Goal: Information Seeking & Learning: Learn about a topic

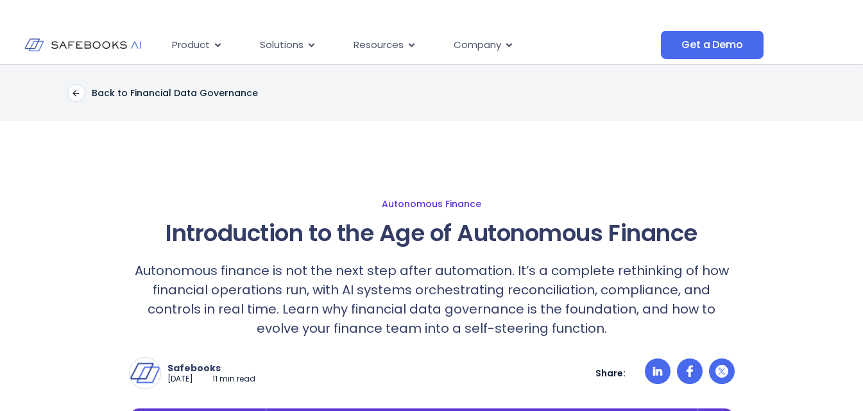
click at [773, 206] on link "Autonomous Finance" at bounding box center [431, 204] width 837 height 12
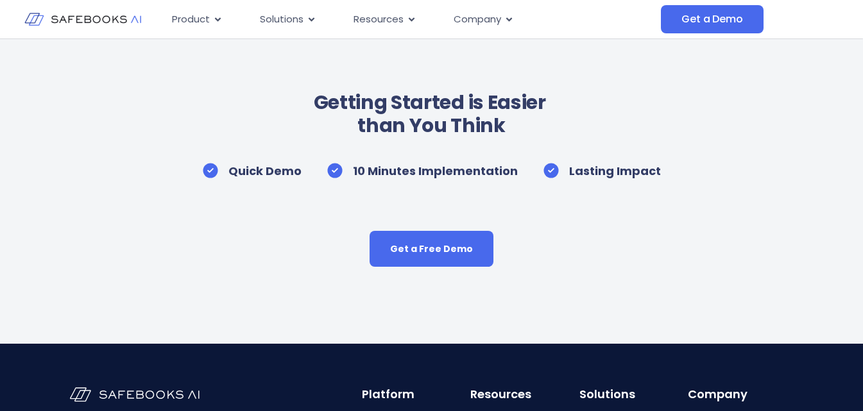
scroll to position [1518, 0]
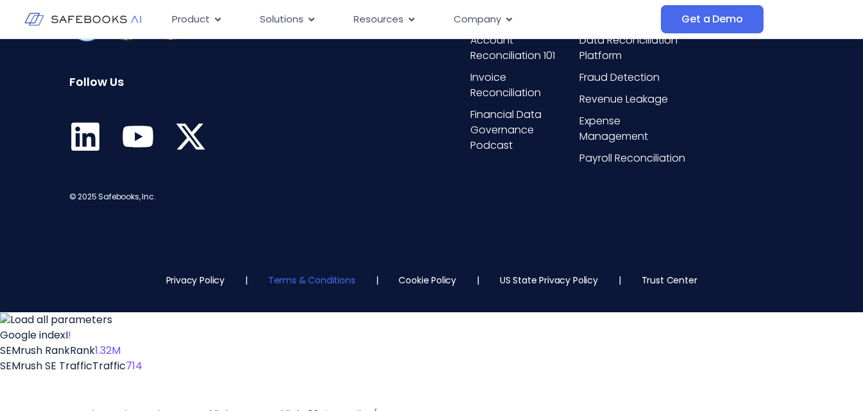
click at [305, 287] on link "Terms & Conditions" at bounding box center [311, 280] width 87 height 13
click at [207, 287] on link "Privacy Policy" at bounding box center [195, 280] width 58 height 13
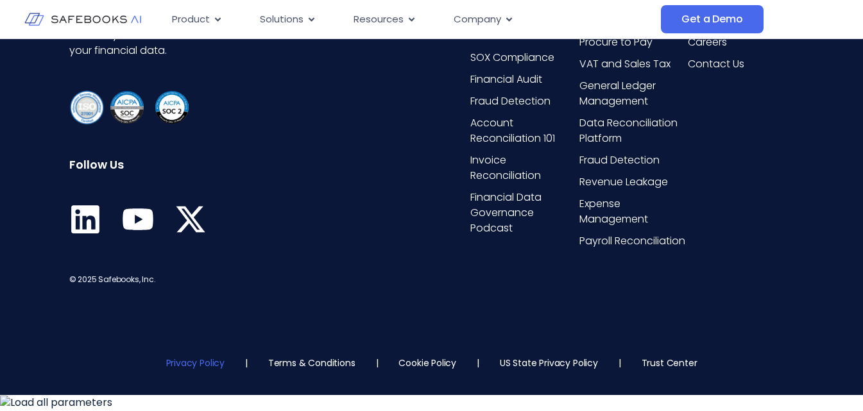
scroll to position [1400, 0]
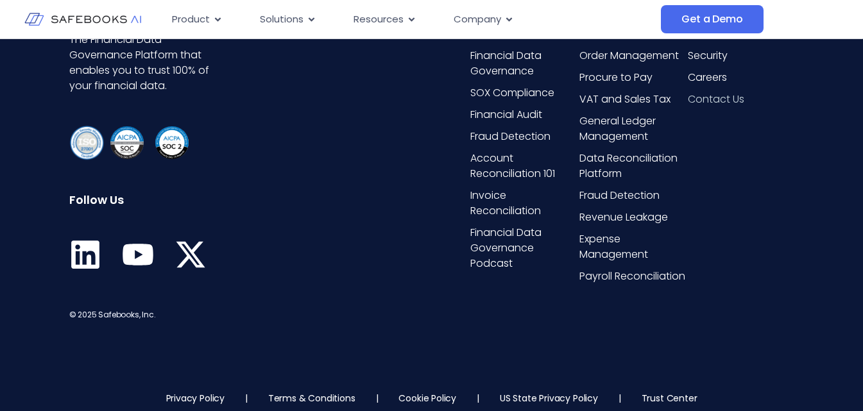
click at [728, 107] on span "Contact Us" at bounding box center [716, 99] width 56 height 15
click at [714, 42] on span "About Us" at bounding box center [710, 33] width 45 height 15
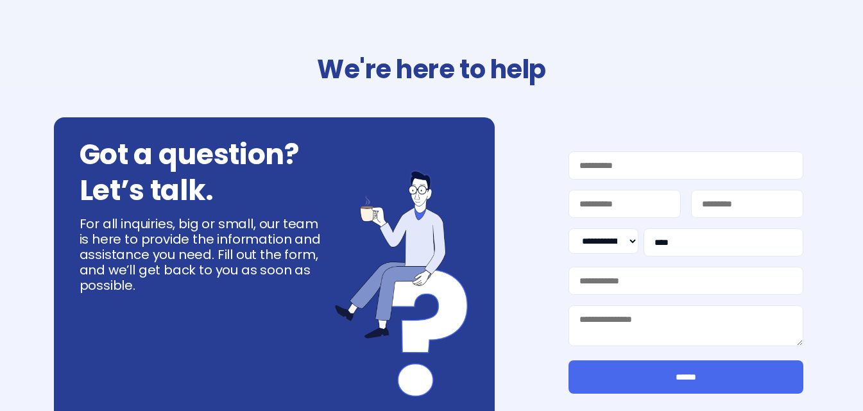
select select "**"
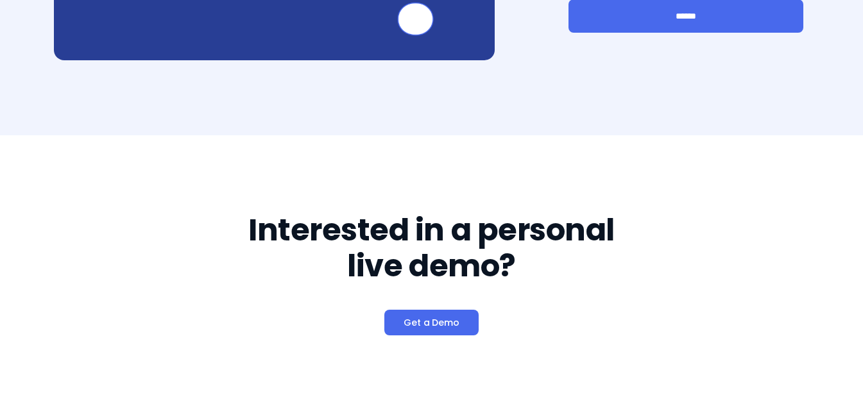
scroll to position [837, 0]
